Goal: Go to known website: Go to known website

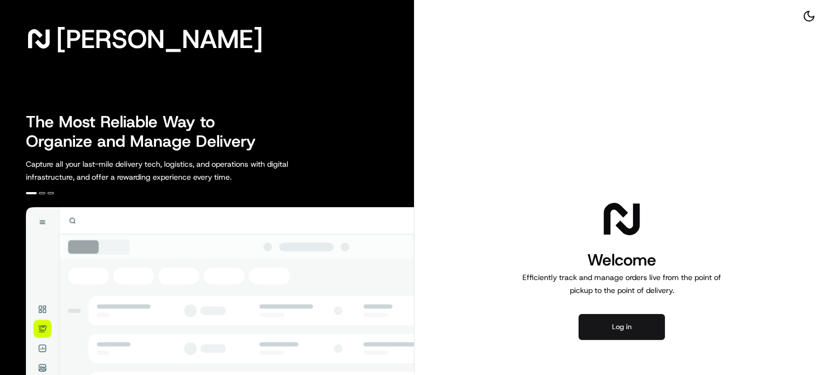
click at [599, 324] on button "Log in" at bounding box center [622, 327] width 86 height 26
